Goal: Task Accomplishment & Management: Use online tool/utility

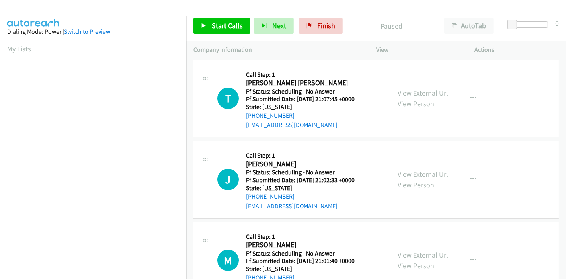
click at [411, 94] on link "View External Url" at bounding box center [423, 92] width 51 height 9
click at [414, 173] on link "View External Url" at bounding box center [423, 174] width 51 height 9
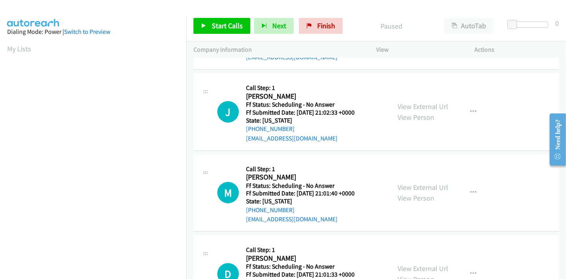
scroll to position [88, 0]
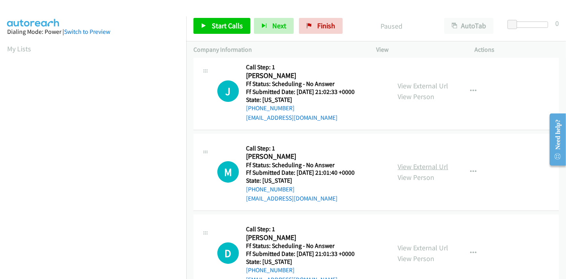
click at [417, 165] on link "View External Url" at bounding box center [423, 166] width 51 height 9
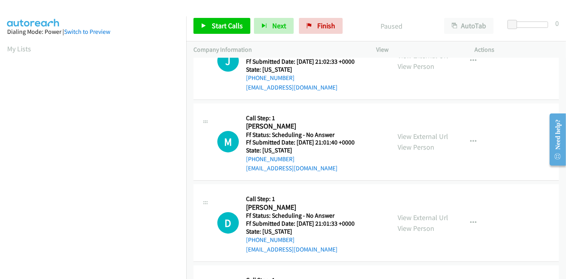
scroll to position [133, 0]
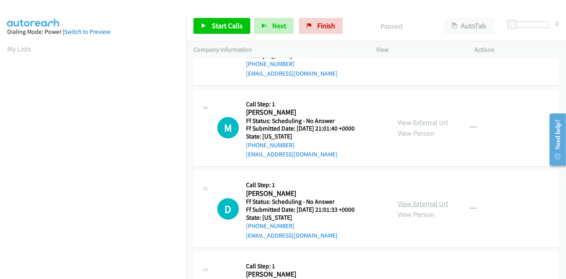
click at [410, 201] on link "View External Url" at bounding box center [423, 203] width 51 height 9
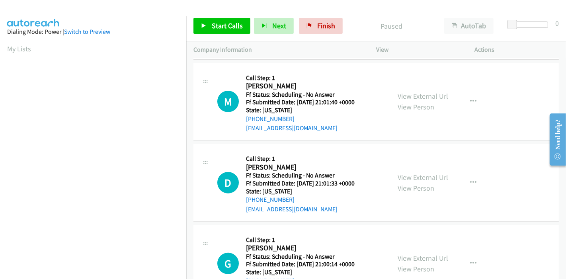
scroll to position [177, 0]
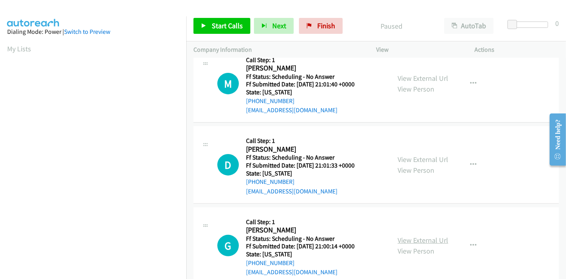
click at [406, 239] on link "View External Url" at bounding box center [423, 240] width 51 height 9
click at [214, 25] on span "Start Calls" at bounding box center [227, 25] width 31 height 9
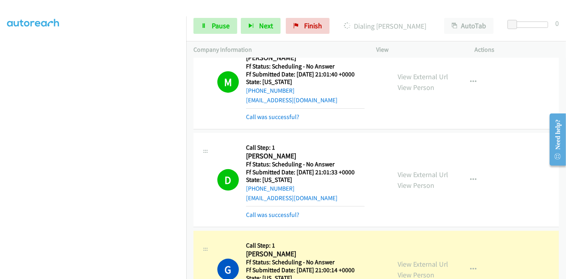
scroll to position [265, 0]
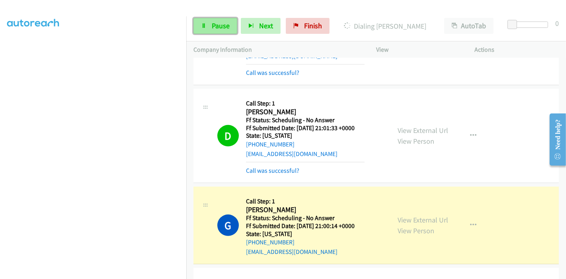
click at [216, 31] on link "Pause" at bounding box center [215, 26] width 44 height 16
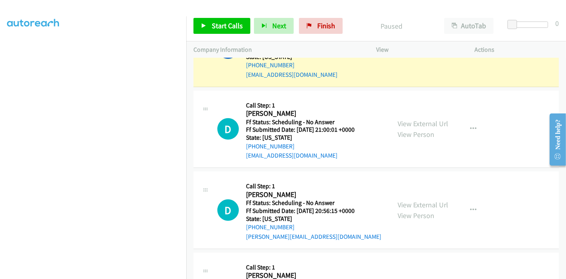
scroll to position [353, 0]
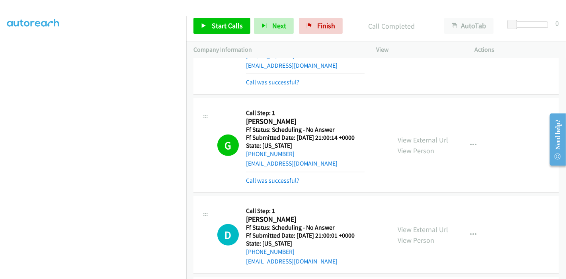
click at [278, 173] on mb0 "Call was successful?" at bounding box center [305, 179] width 119 height 14
click at [275, 179] on link "Call was successful?" at bounding box center [272, 181] width 53 height 8
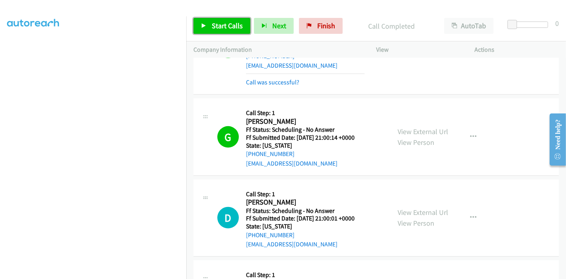
click at [220, 24] on span "Start Calls" at bounding box center [227, 25] width 31 height 9
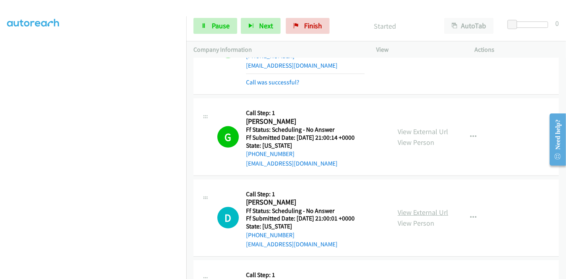
click at [411, 209] on link "View External Url" at bounding box center [423, 212] width 51 height 9
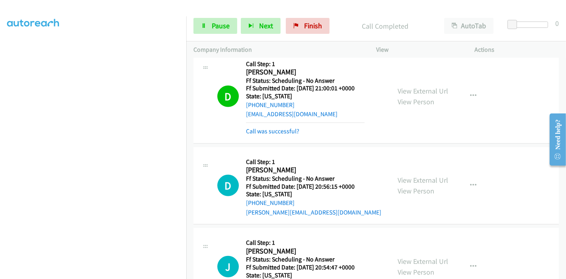
scroll to position [486, 0]
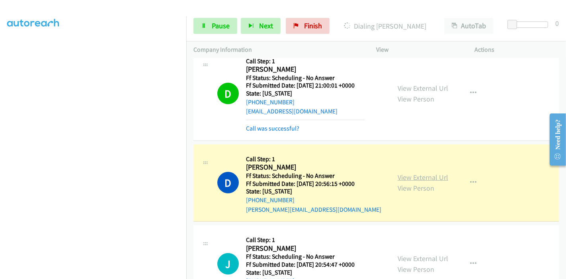
click at [415, 175] on link "View External Url" at bounding box center [423, 177] width 51 height 9
click at [218, 27] on span "Pause" at bounding box center [221, 25] width 18 height 9
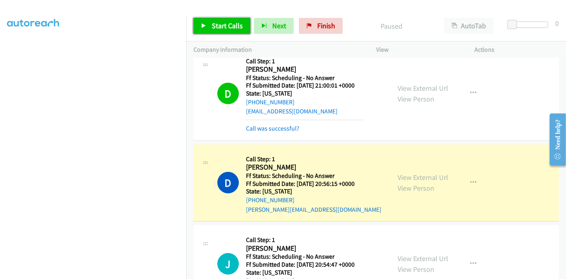
click at [203, 31] on link "Start Calls" at bounding box center [221, 26] width 57 height 16
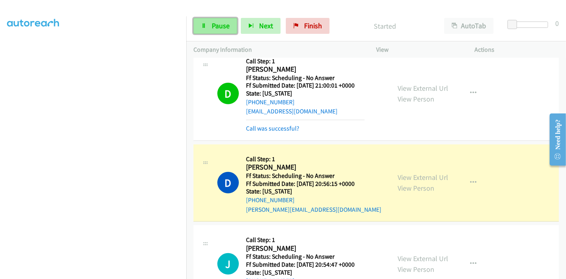
click at [212, 26] on span "Pause" at bounding box center [221, 25] width 18 height 9
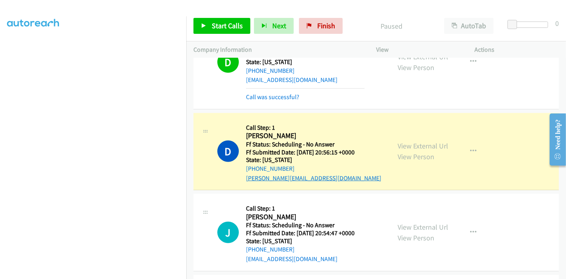
scroll to position [530, 0]
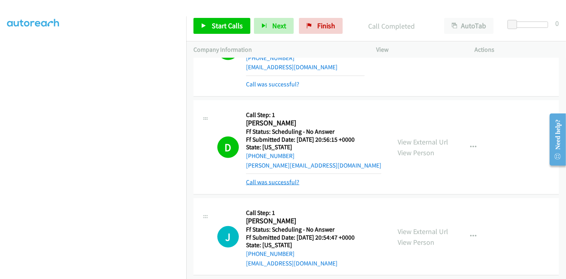
click at [283, 182] on link "Call was successful?" at bounding box center [272, 182] width 53 height 8
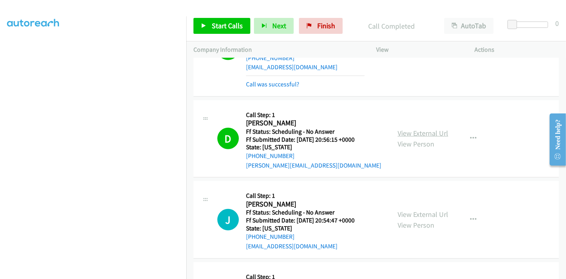
click at [439, 132] on link "View External Url" at bounding box center [423, 133] width 51 height 9
click at [224, 27] on span "Start Calls" at bounding box center [227, 25] width 31 height 9
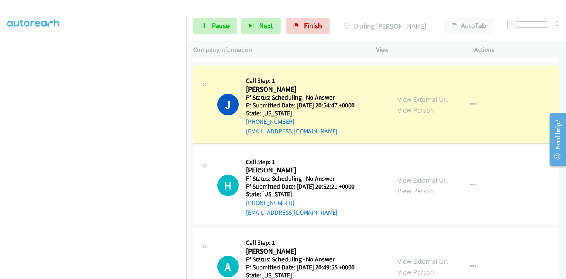
scroll to position [663, 0]
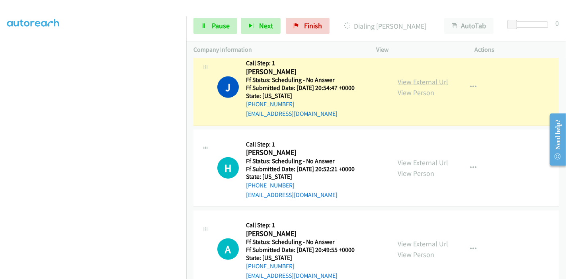
click at [426, 79] on link "View External Url" at bounding box center [423, 81] width 51 height 9
click at [403, 161] on link "View External Url" at bounding box center [423, 162] width 51 height 9
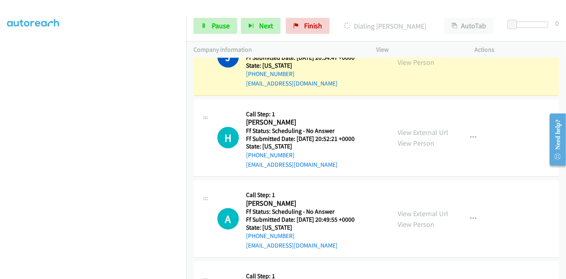
scroll to position [707, 0]
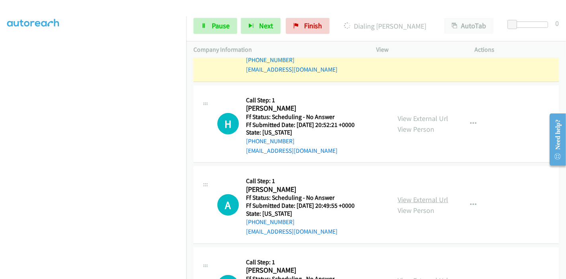
click at [408, 197] on link "View External Url" at bounding box center [423, 199] width 51 height 9
click at [211, 31] on link "Pause" at bounding box center [215, 26] width 44 height 16
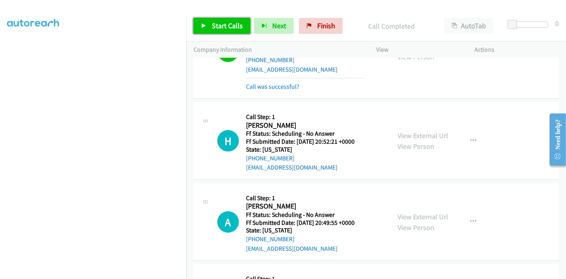
click at [212, 25] on span "Start Calls" at bounding box center [227, 25] width 31 height 9
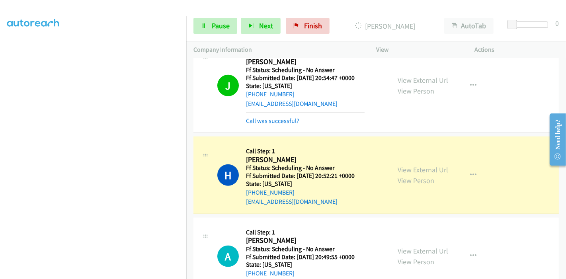
scroll to position [751, 0]
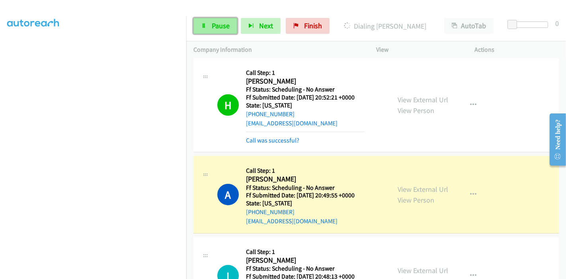
click at [224, 25] on span "Pause" at bounding box center [221, 25] width 18 height 9
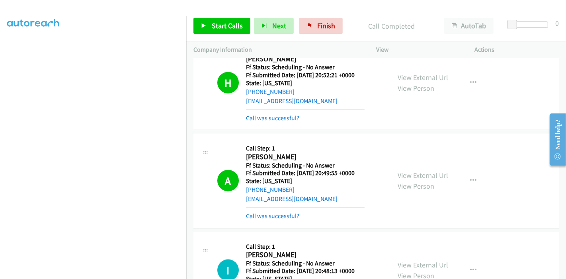
scroll to position [760, 0]
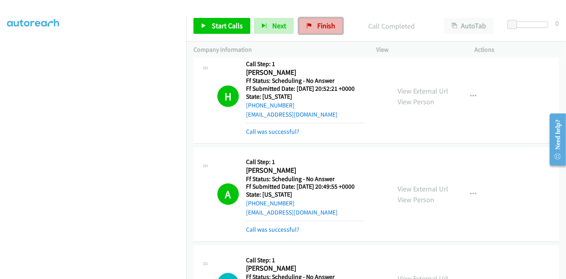
click at [326, 25] on span "Finish" at bounding box center [326, 25] width 18 height 9
